Goal: Transaction & Acquisition: Purchase product/service

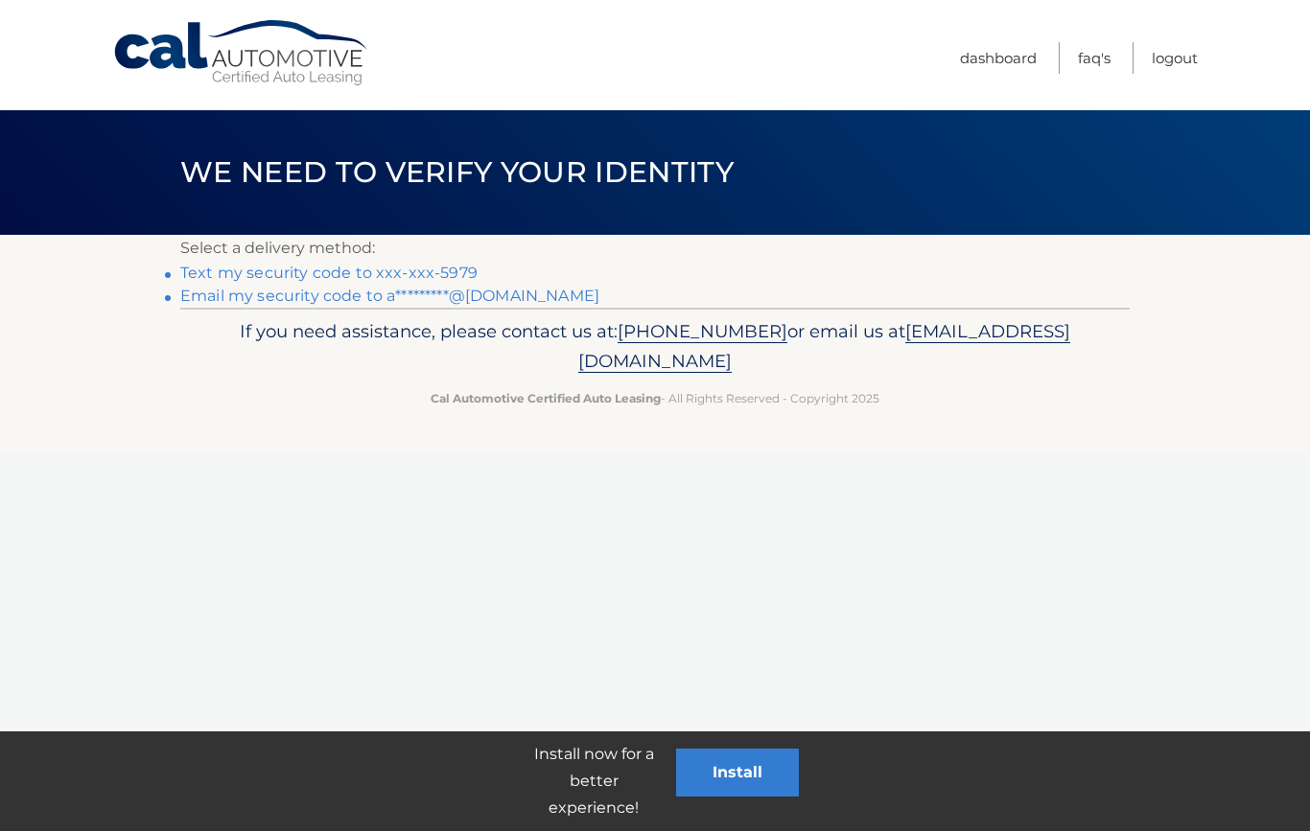
click at [316, 269] on link "Text my security code to xxx-xxx-5979" at bounding box center [328, 273] width 297 height 18
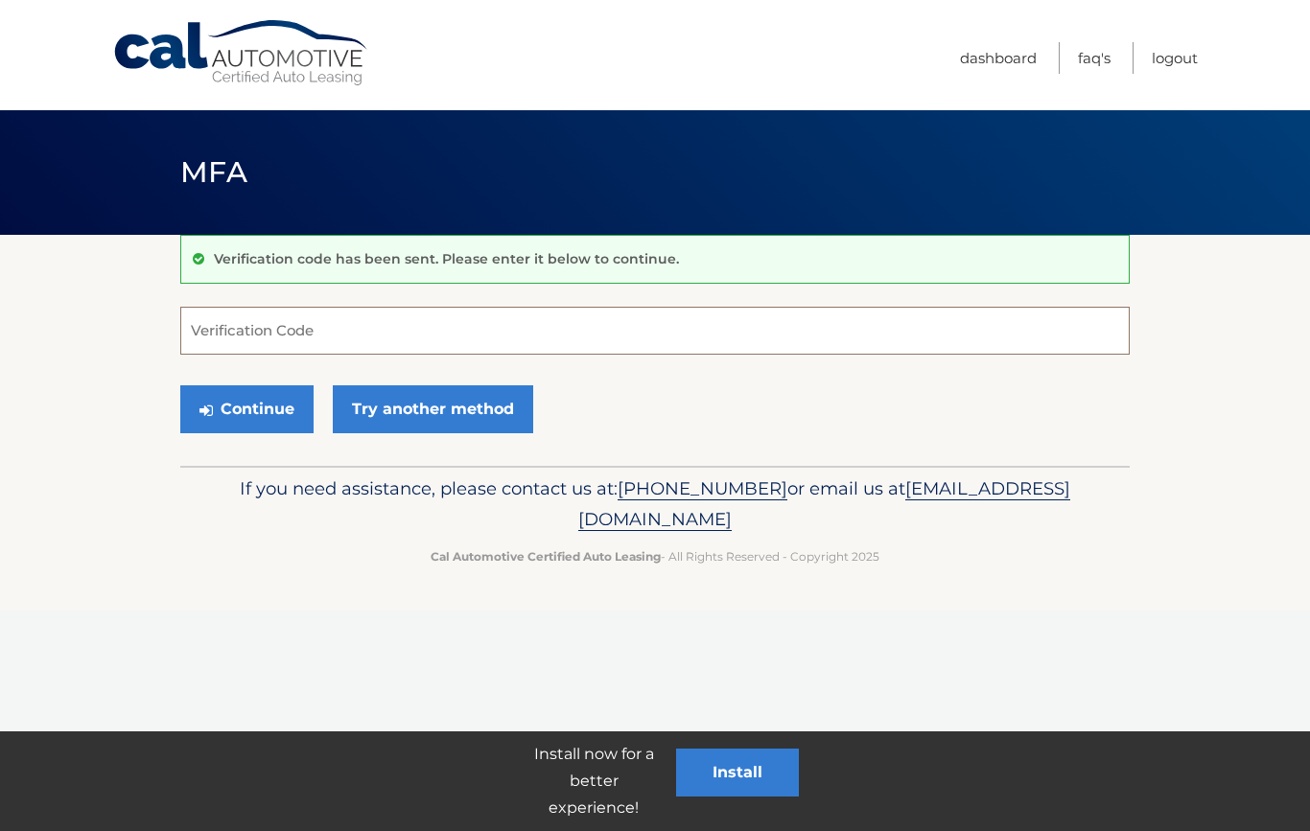
click at [369, 341] on input "Verification Code" at bounding box center [654, 331] width 949 height 48
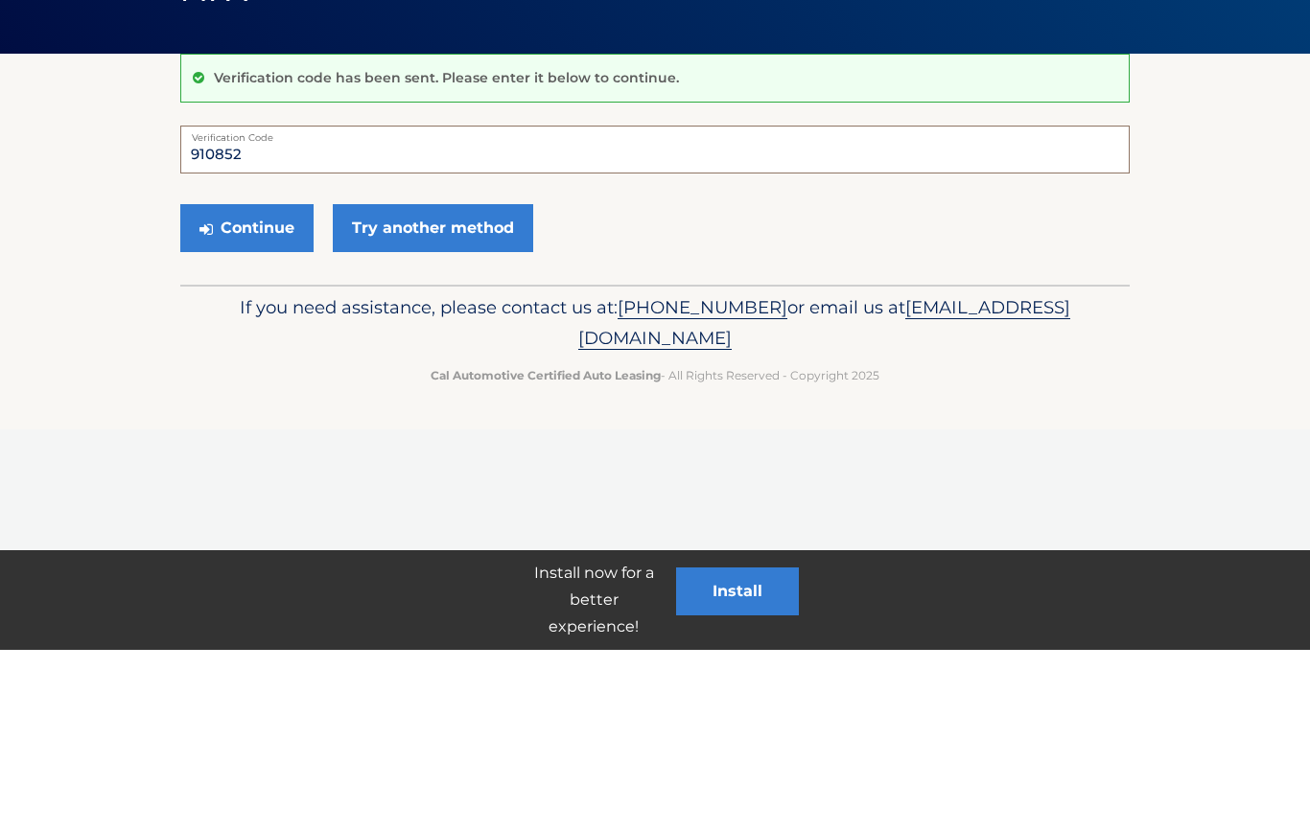
type input "910852"
click at [261, 385] on button "Continue" at bounding box center [246, 409] width 133 height 48
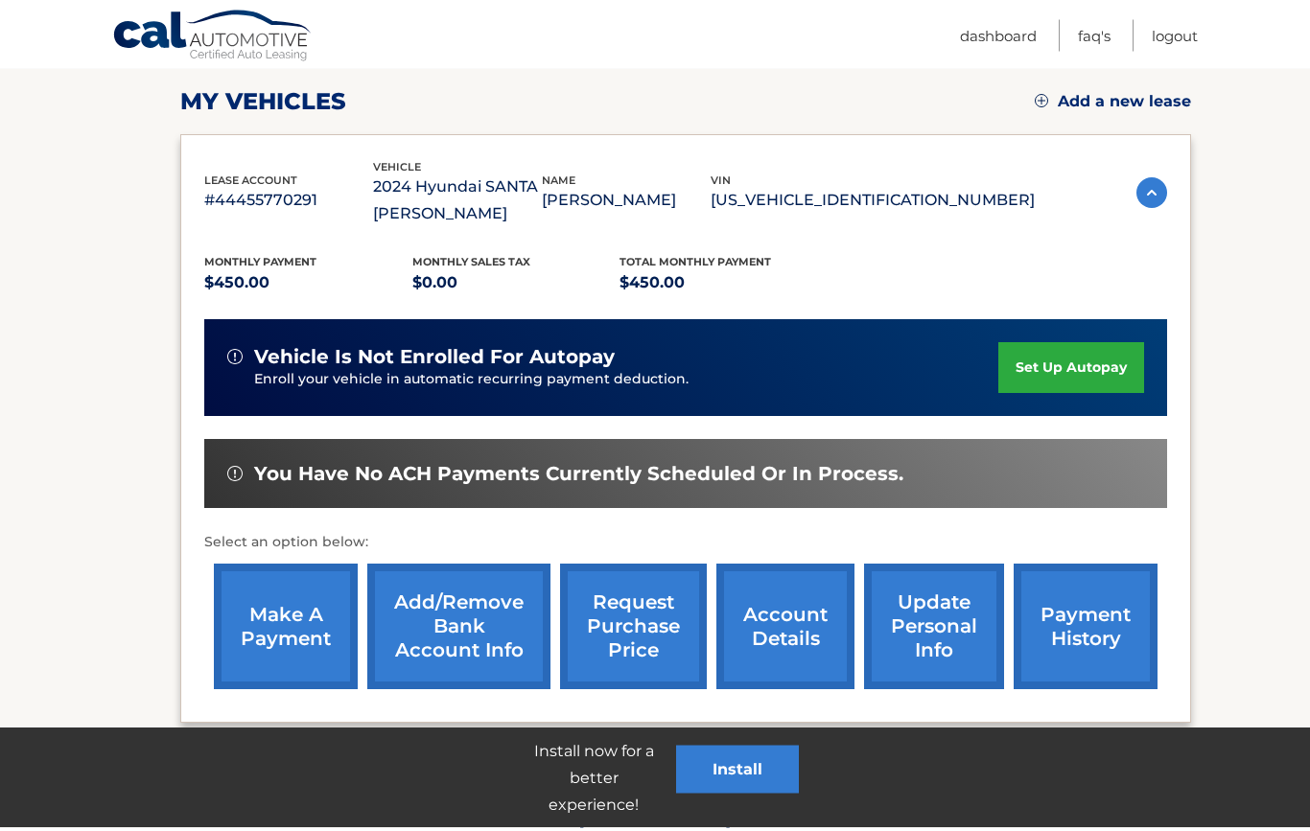
scroll to position [353, 0]
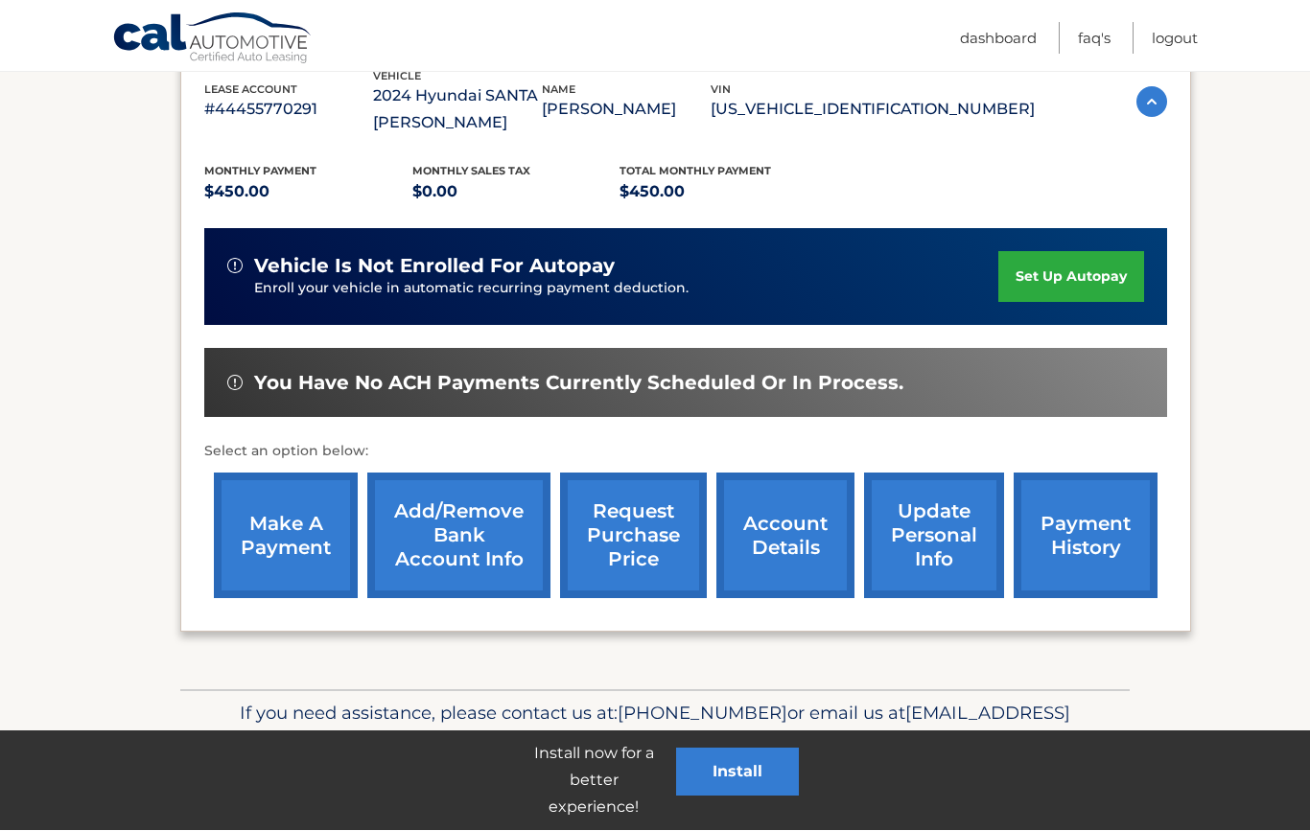
click at [304, 544] on link "make a payment" at bounding box center [286, 537] width 144 height 126
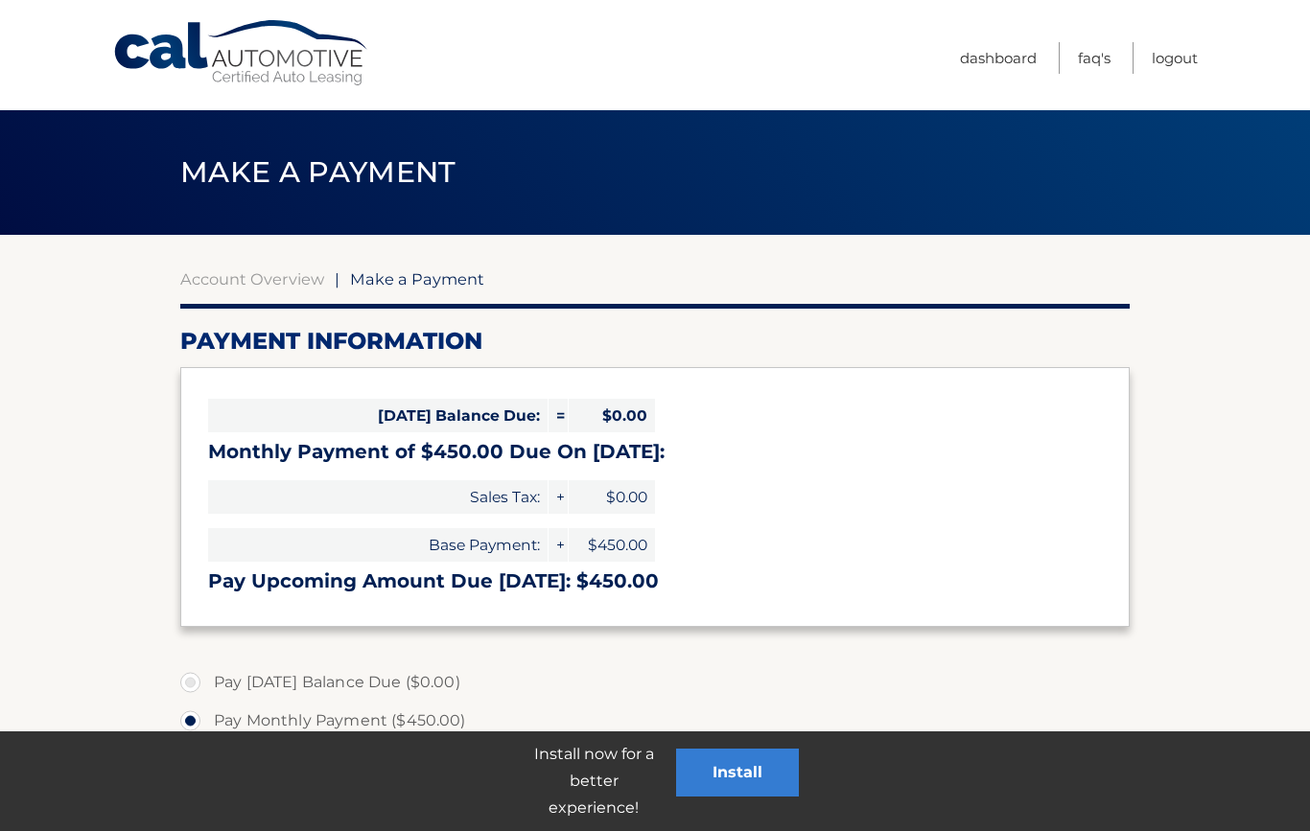
select select "MzgzMzdkMGMtMjViNS00M2YwLTk2MDUtZDI4MDUyZGFhMGYy"
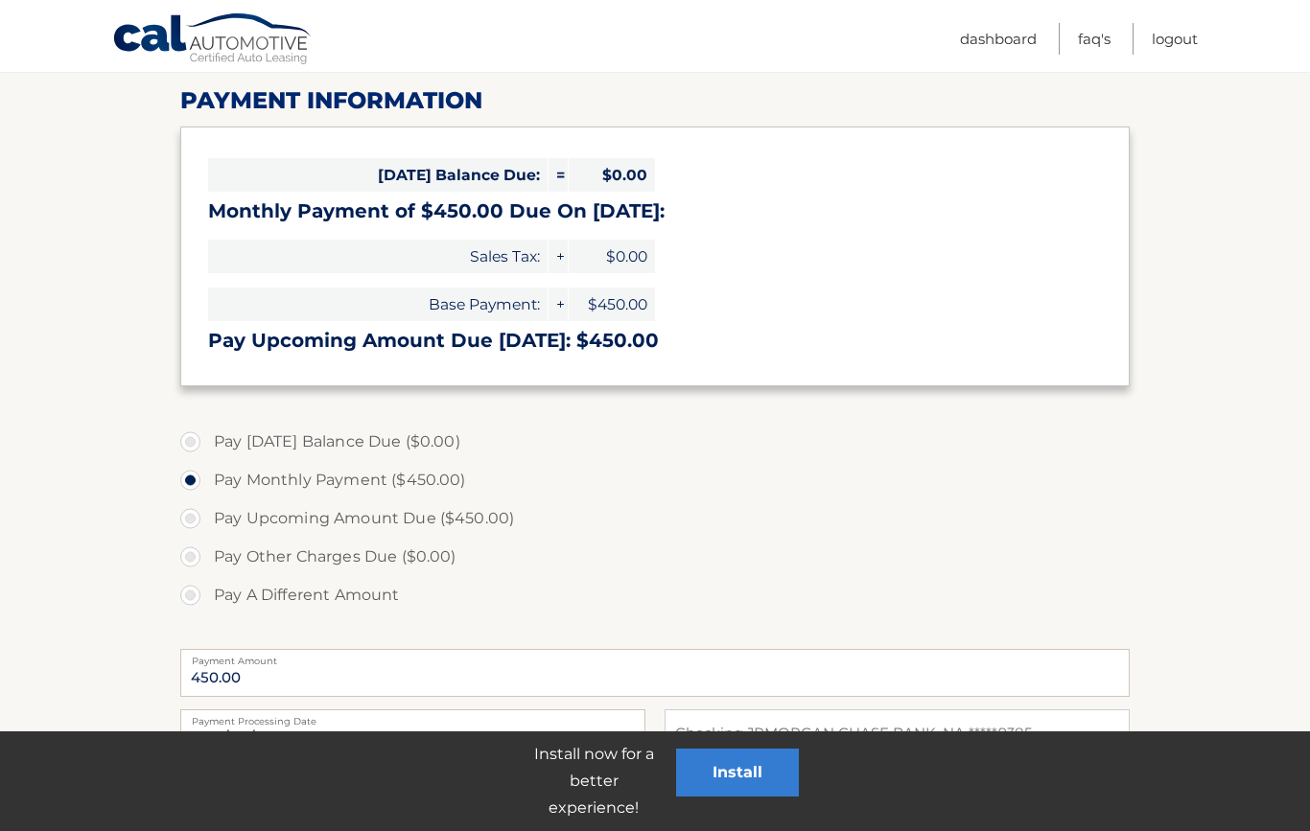
scroll to position [250, 0]
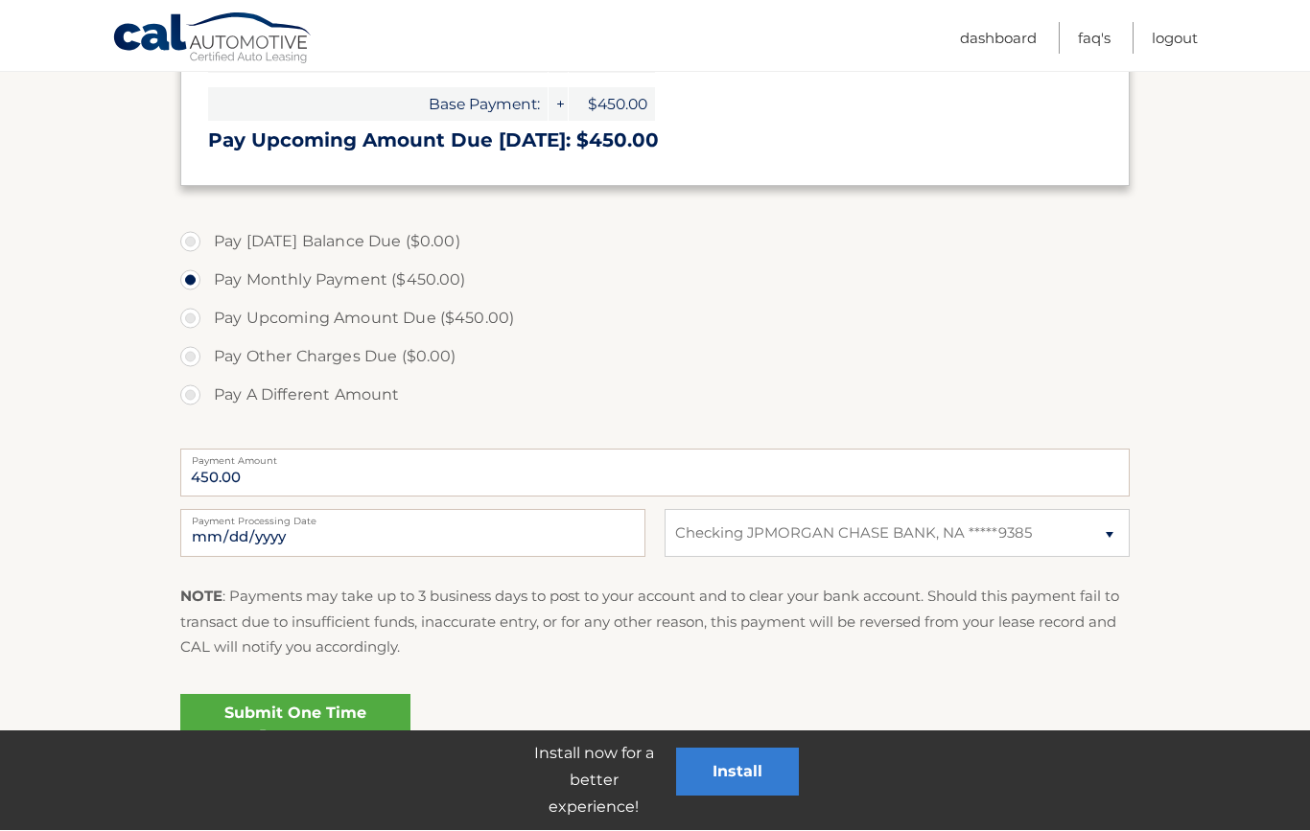
click at [309, 725] on link "Submit One Time Payment" at bounding box center [295, 725] width 230 height 61
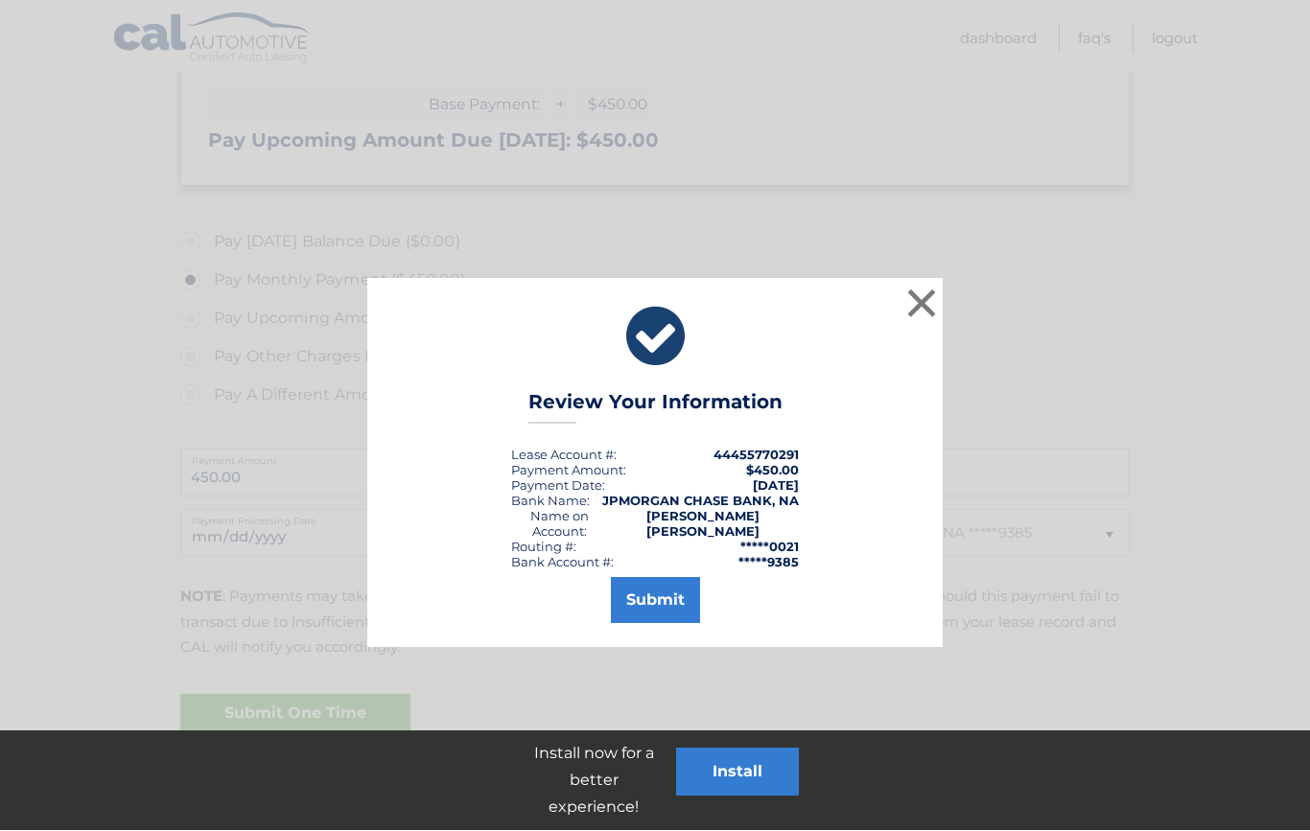
scroll to position [441, 0]
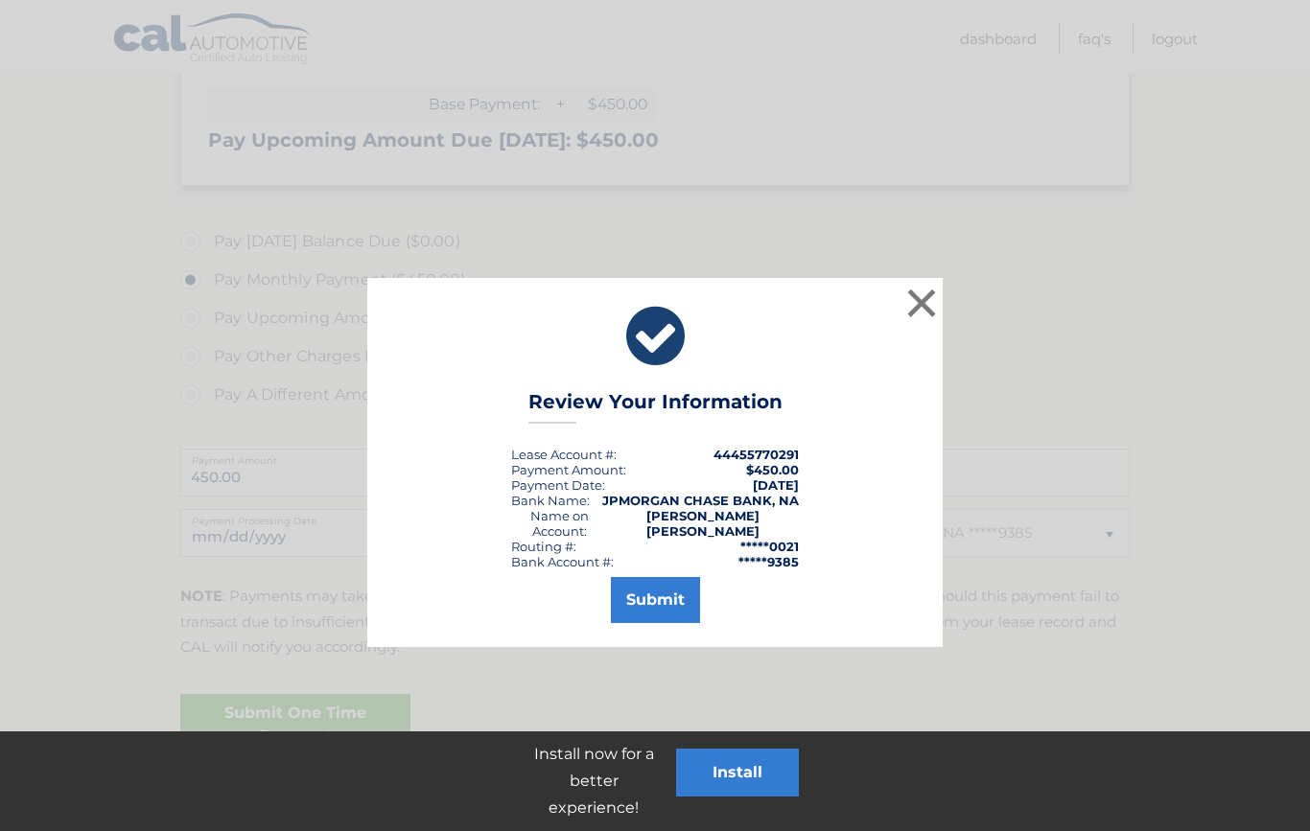
click at [658, 596] on button "Submit" at bounding box center [655, 600] width 89 height 46
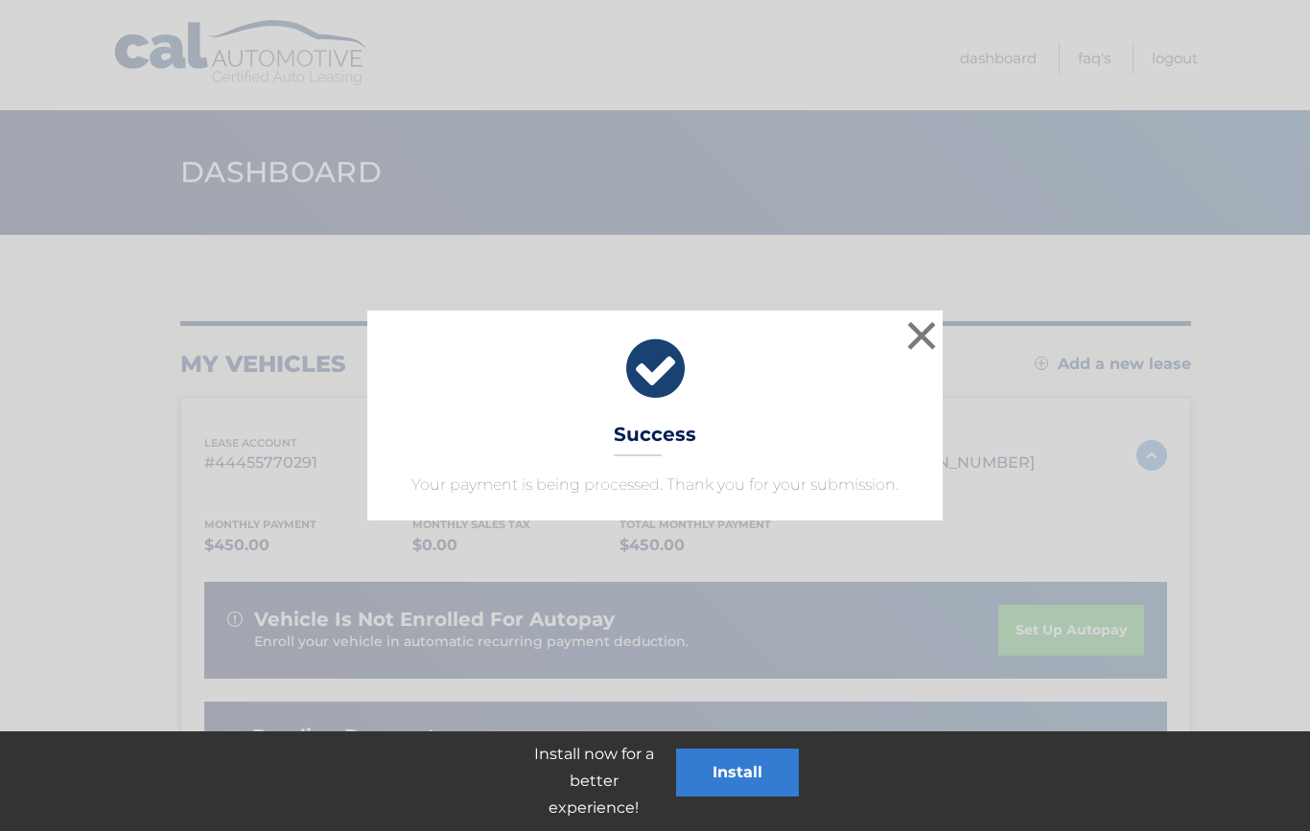
click at [923, 316] on button "×" at bounding box center [921, 335] width 38 height 38
